Goal: Transaction & Acquisition: Purchase product/service

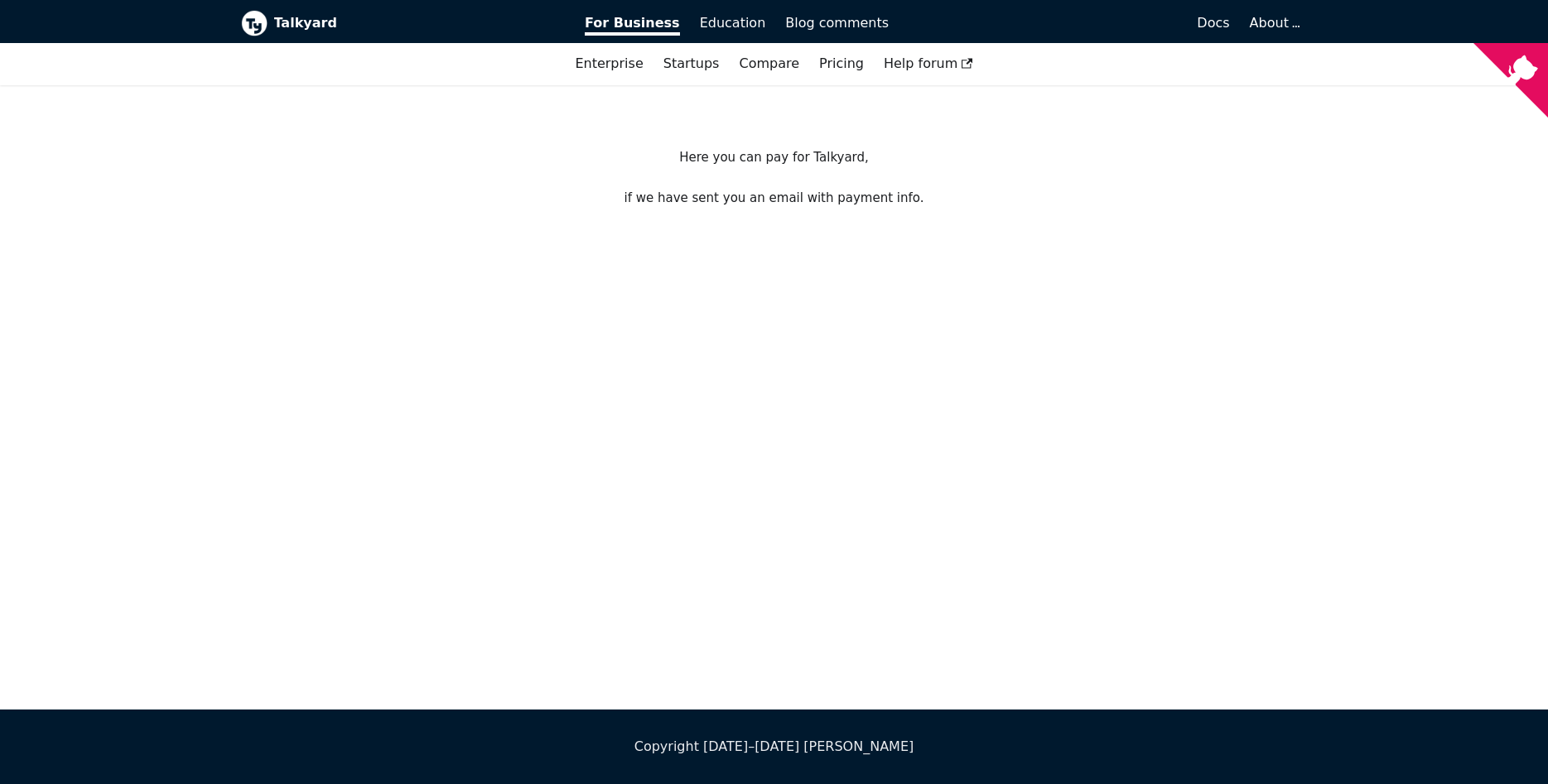
click at [195, 125] on div "Here you can pay for Talkyard, if we have sent you an email with payment info." at bounding box center [774, 397] width 1548 height 624
click at [702, 492] on div "Here you can pay for Talkyard, if we have sent you an email with payment info." at bounding box center [774, 397] width 1548 height 624
